Goal: Find specific page/section: Find specific page/section

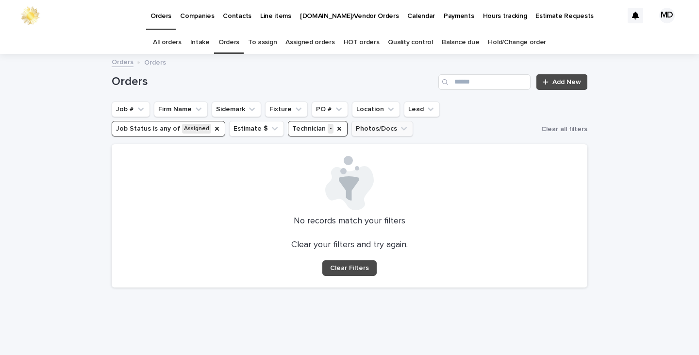
drag, startPoint x: 210, startPoint y: 128, endPoint x: 260, endPoint y: 131, distance: 49.6
click at [215, 128] on icon "Job Status" at bounding box center [217, 129] width 4 height 4
drag, startPoint x: 220, startPoint y: 131, endPoint x: 186, endPoint y: 110, distance: 39.9
click at [218, 130] on icon "Technician" at bounding box center [222, 129] width 8 height 8
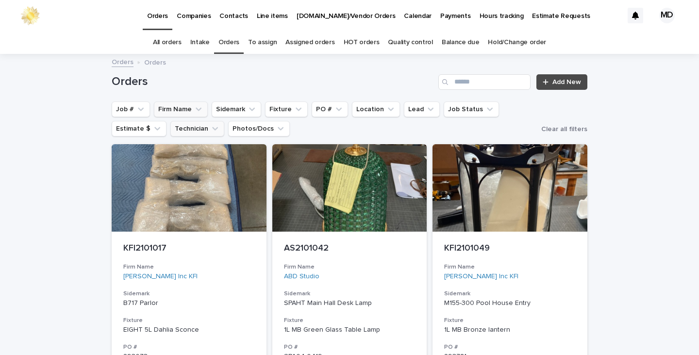
click at [186, 110] on button "Firm Name" at bounding box center [181, 110] width 54 height 16
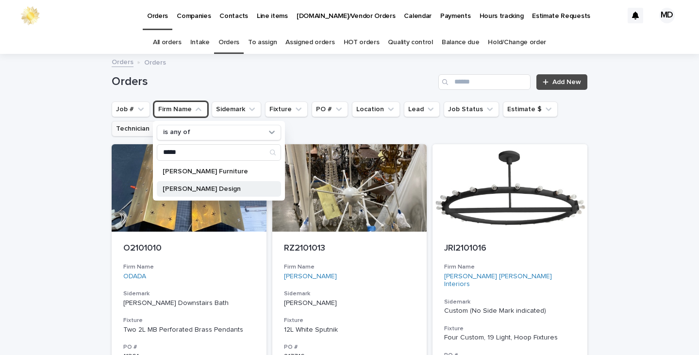
type input "*****"
click at [228, 187] on p "[PERSON_NAME] Design" at bounding box center [214, 189] width 103 height 7
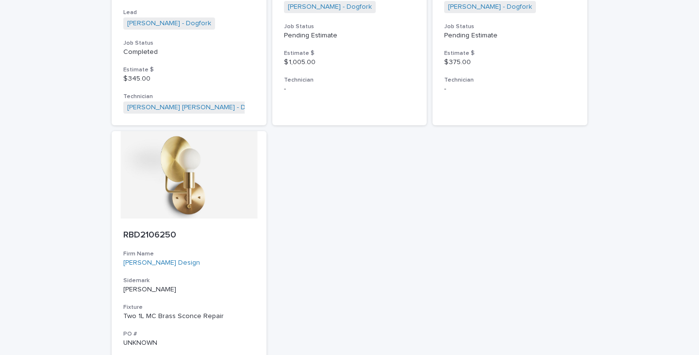
scroll to position [3938, 0]
